Goal: Navigation & Orientation: Understand site structure

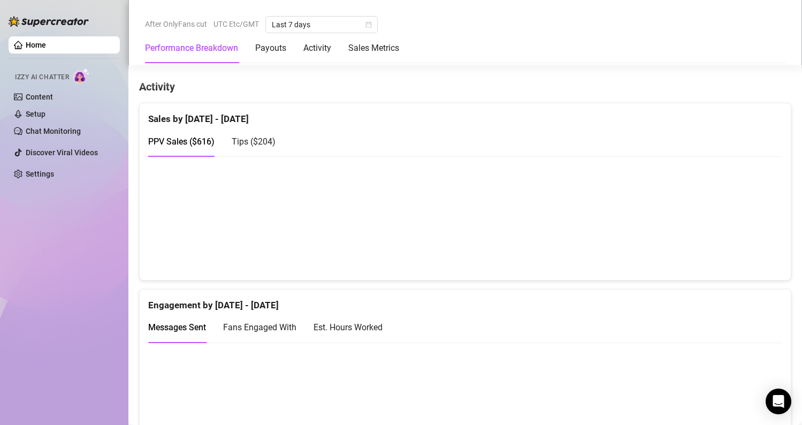
scroll to position [545, 0]
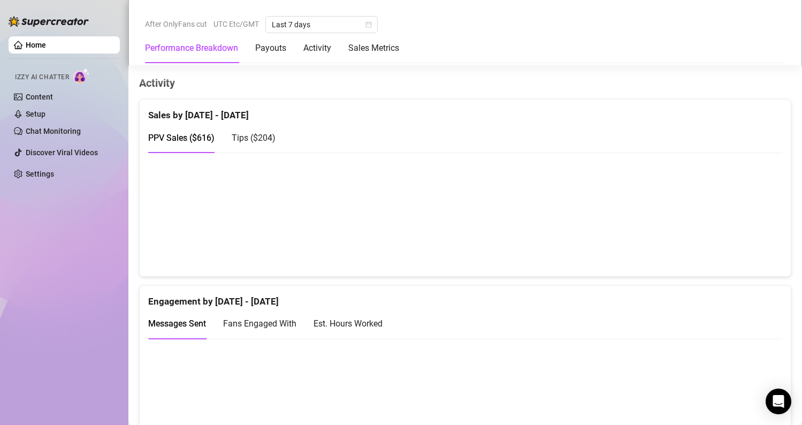
click at [258, 137] on span "Tips ( $204 )" at bounding box center [254, 138] width 44 height 10
click at [187, 131] on div "PPV Sales ( $616 )" at bounding box center [181, 137] width 66 height 13
click at [240, 133] on span "Tips ( $204 )" at bounding box center [254, 138] width 44 height 10
click at [181, 129] on div "PPV Sales ( $616 )" at bounding box center [181, 137] width 66 height 30
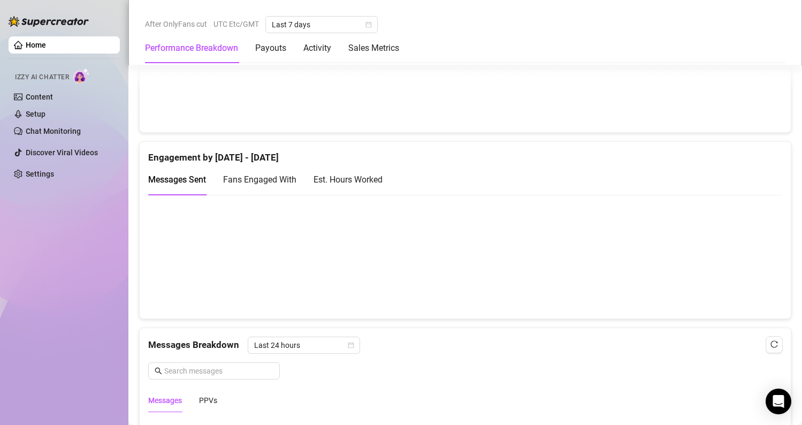
scroll to position [702, 0]
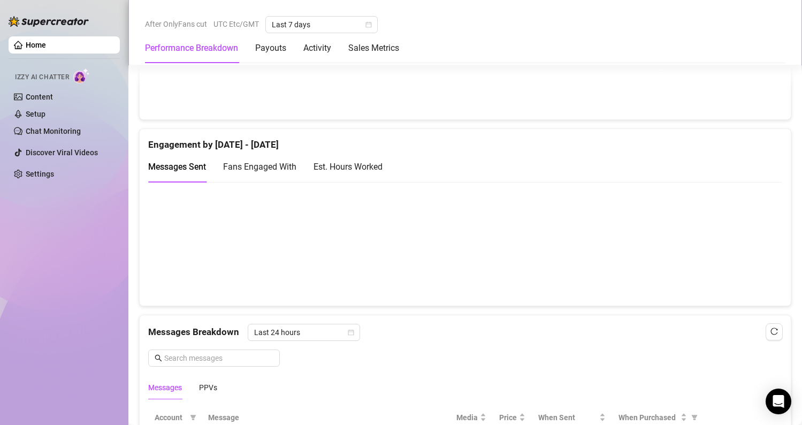
click at [267, 160] on div "Fans Engaged With" at bounding box center [259, 166] width 73 height 13
click at [340, 159] on div "Est. Hours Worked" at bounding box center [347, 166] width 69 height 30
click at [178, 164] on span "Messages Sent" at bounding box center [177, 167] width 58 height 10
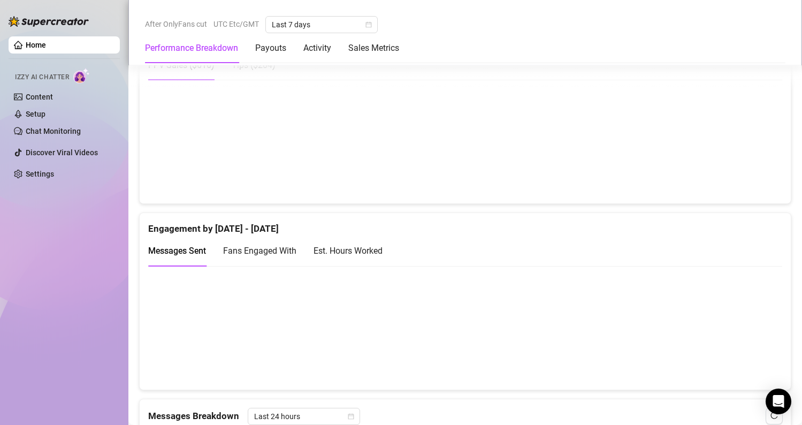
scroll to position [599, 0]
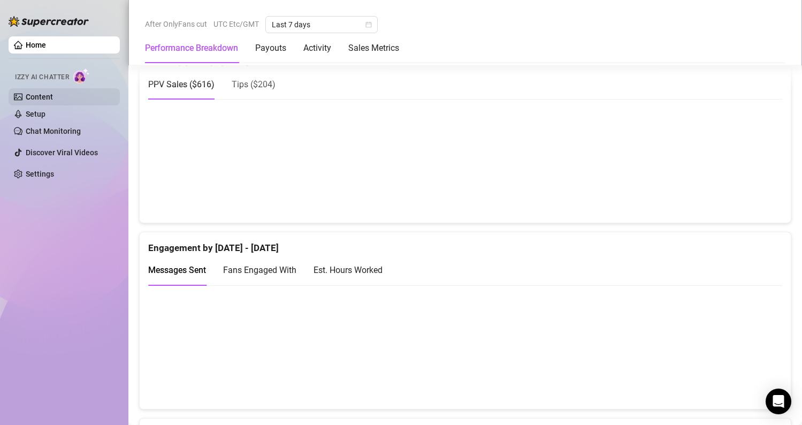
drag, startPoint x: 53, startPoint y: 101, endPoint x: 99, endPoint y: 100, distance: 45.5
click at [53, 100] on link "Content" at bounding box center [39, 97] width 27 height 9
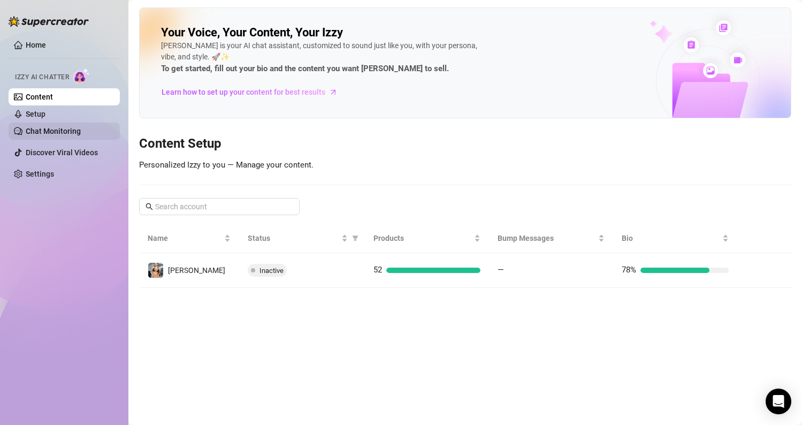
click at [81, 135] on link "Chat Monitoring" at bounding box center [53, 131] width 55 height 9
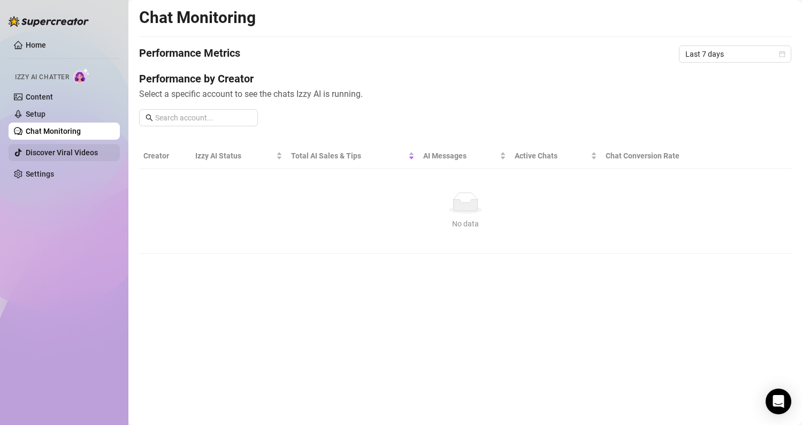
click at [64, 149] on link "Discover Viral Videos" at bounding box center [62, 152] width 72 height 9
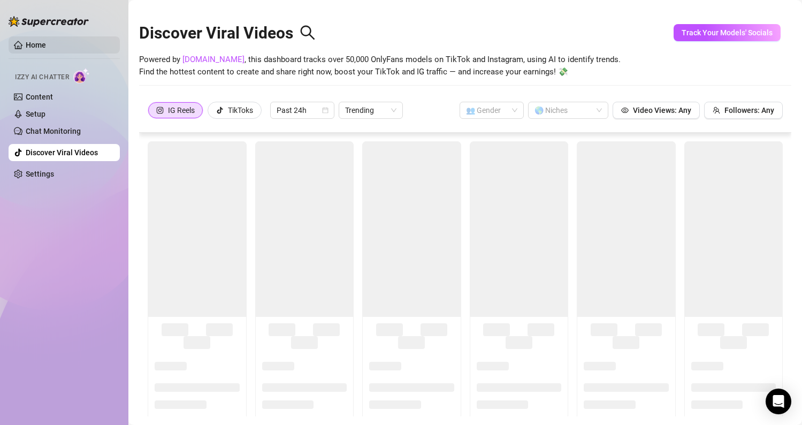
click at [46, 43] on link "Home" at bounding box center [36, 45] width 20 height 9
